Goal: Task Accomplishment & Management: Use online tool/utility

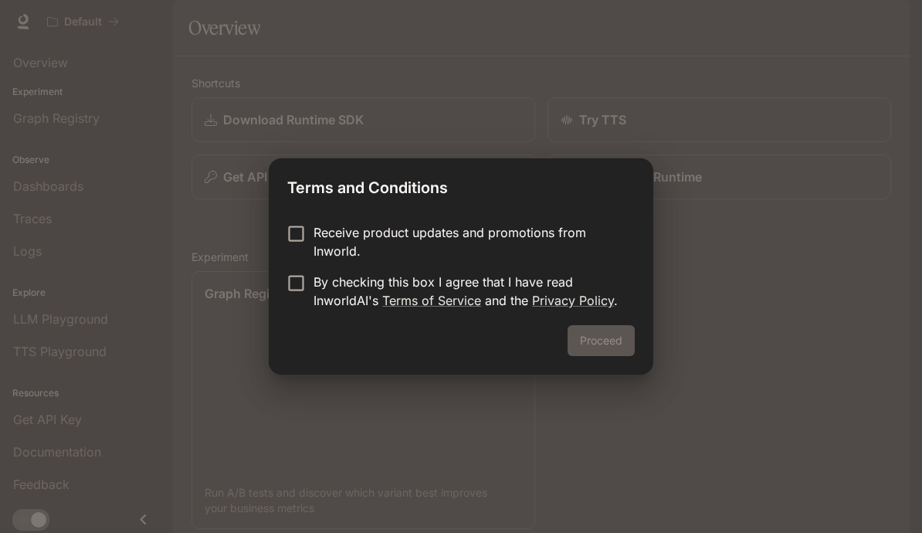
click at [296, 218] on div "Receive product updates and promotions from Inworld. By checking this box I agr…" at bounding box center [461, 268] width 384 height 114
click at [590, 347] on button "Proceed" at bounding box center [600, 340] width 67 height 31
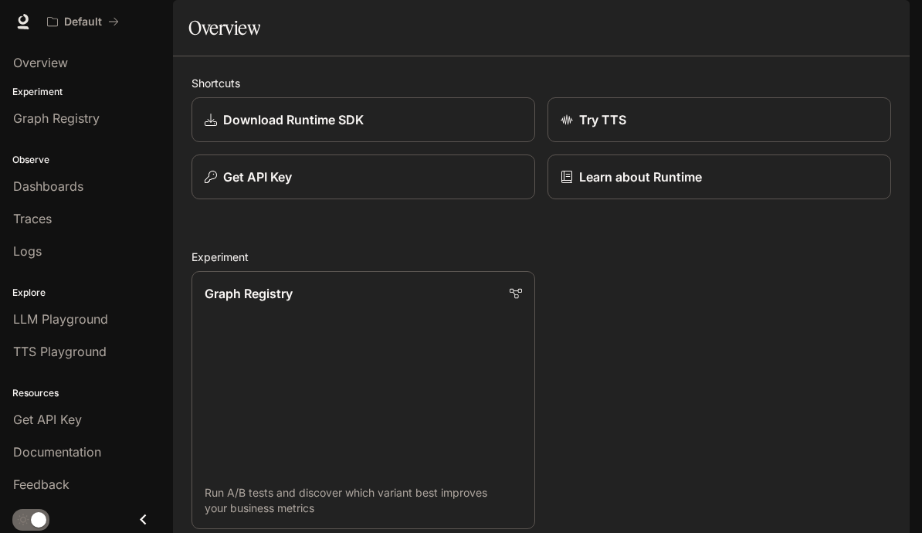
click at [226, 303] on p "Graph Registry" at bounding box center [249, 293] width 88 height 19
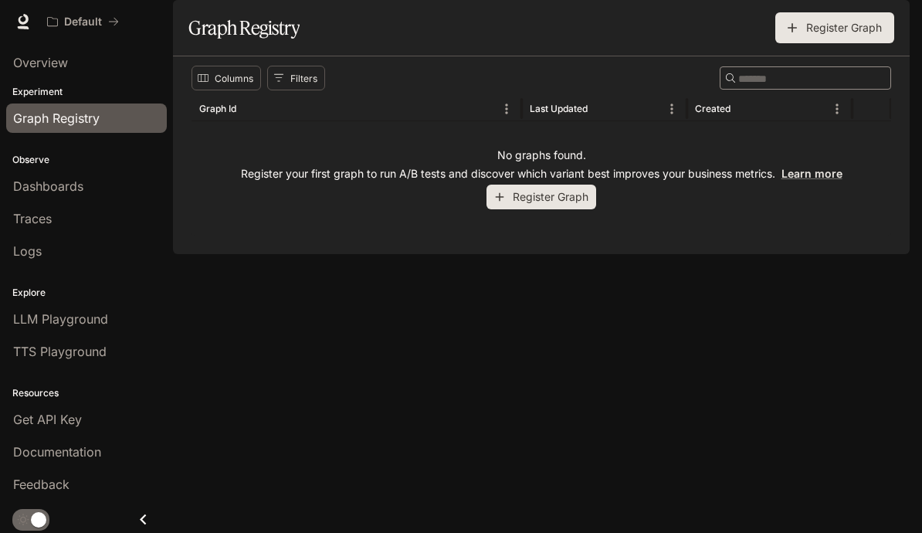
click at [506, 210] on button "Register Graph" at bounding box center [541, 196] width 110 height 25
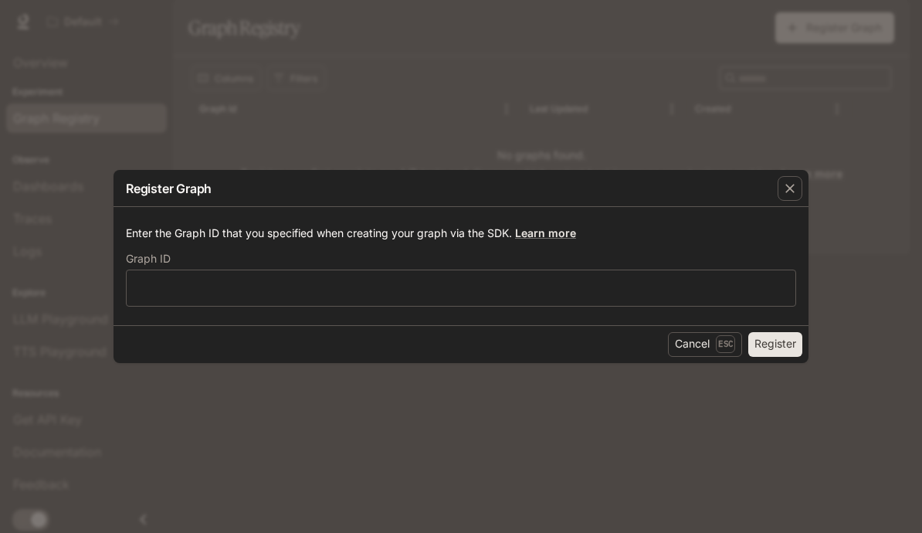
click at [186, 275] on div "​" at bounding box center [461, 287] width 670 height 37
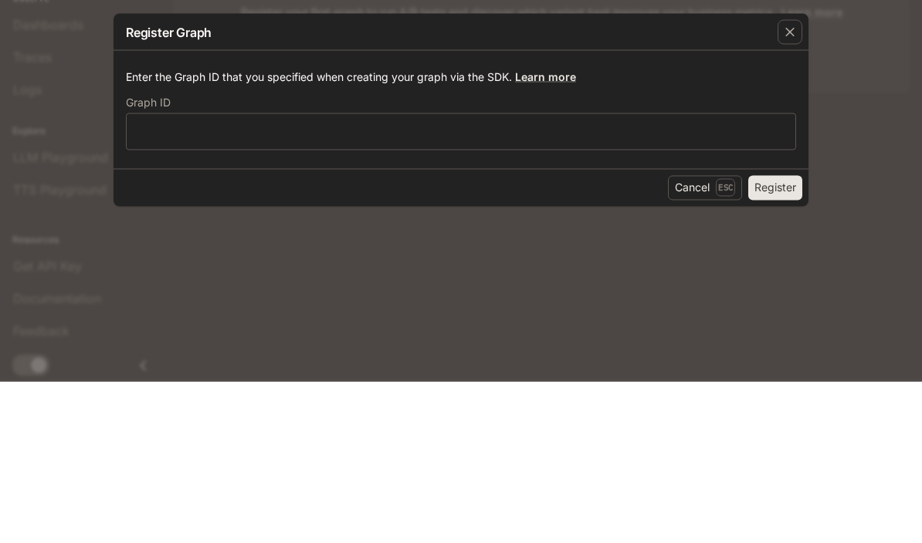
click at [782, 186] on icon "button" at bounding box center [789, 193] width 15 height 15
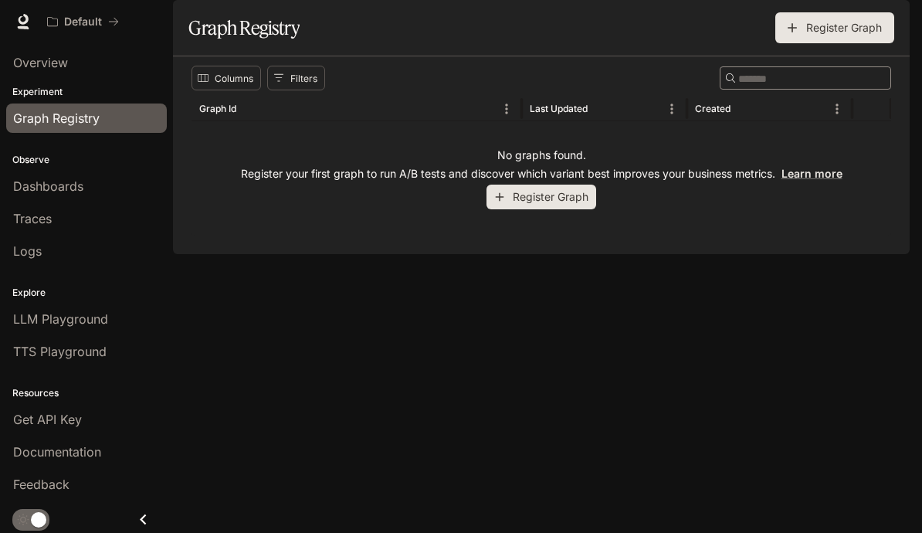
click at [19, 121] on span "Graph Registry" at bounding box center [56, 118] width 86 height 19
click at [210, 90] on button "Columns" at bounding box center [225, 78] width 69 height 25
